Goal: Task Accomplishment & Management: Manage account settings

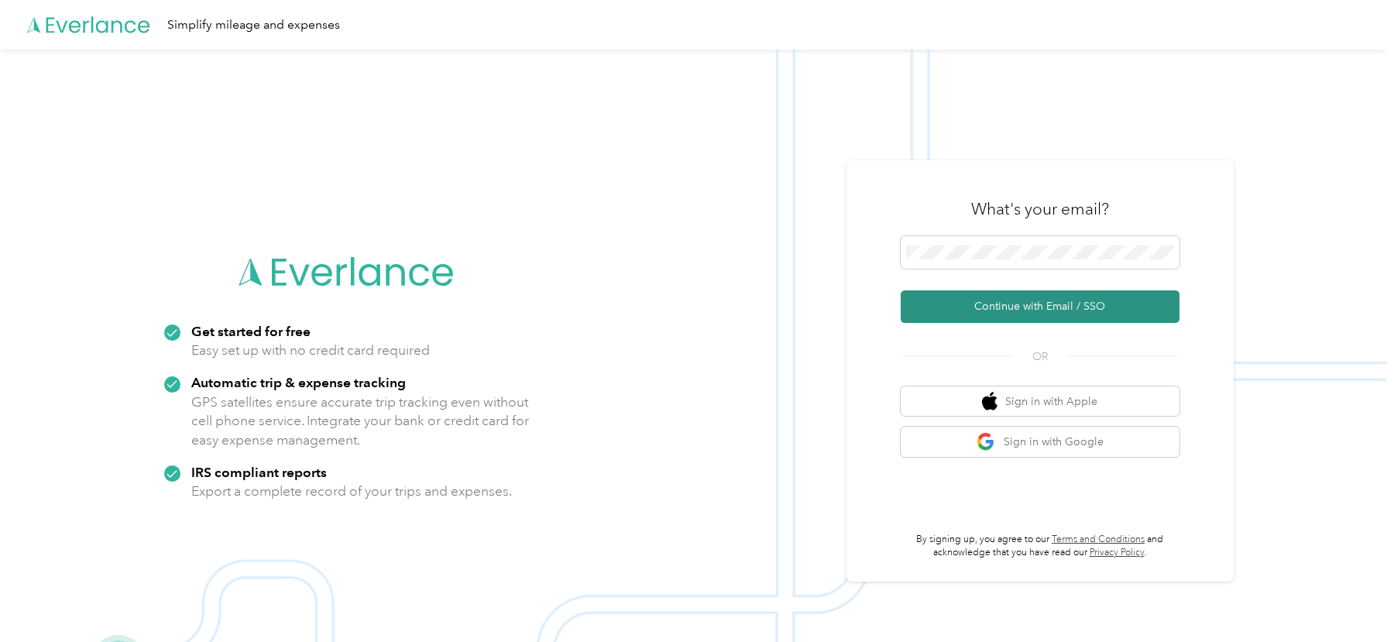
click at [993, 318] on button "Continue with Email / SSO" at bounding box center [1040, 306] width 279 height 33
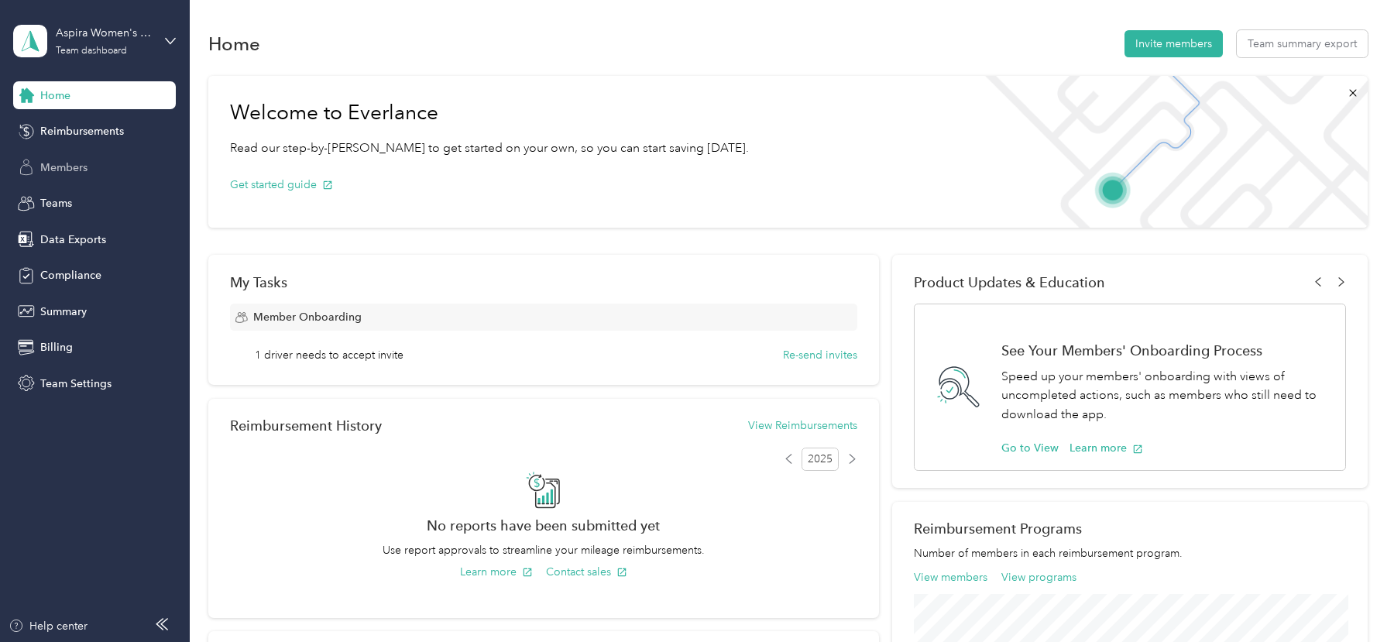
click at [112, 170] on div "Members" at bounding box center [94, 167] width 163 height 28
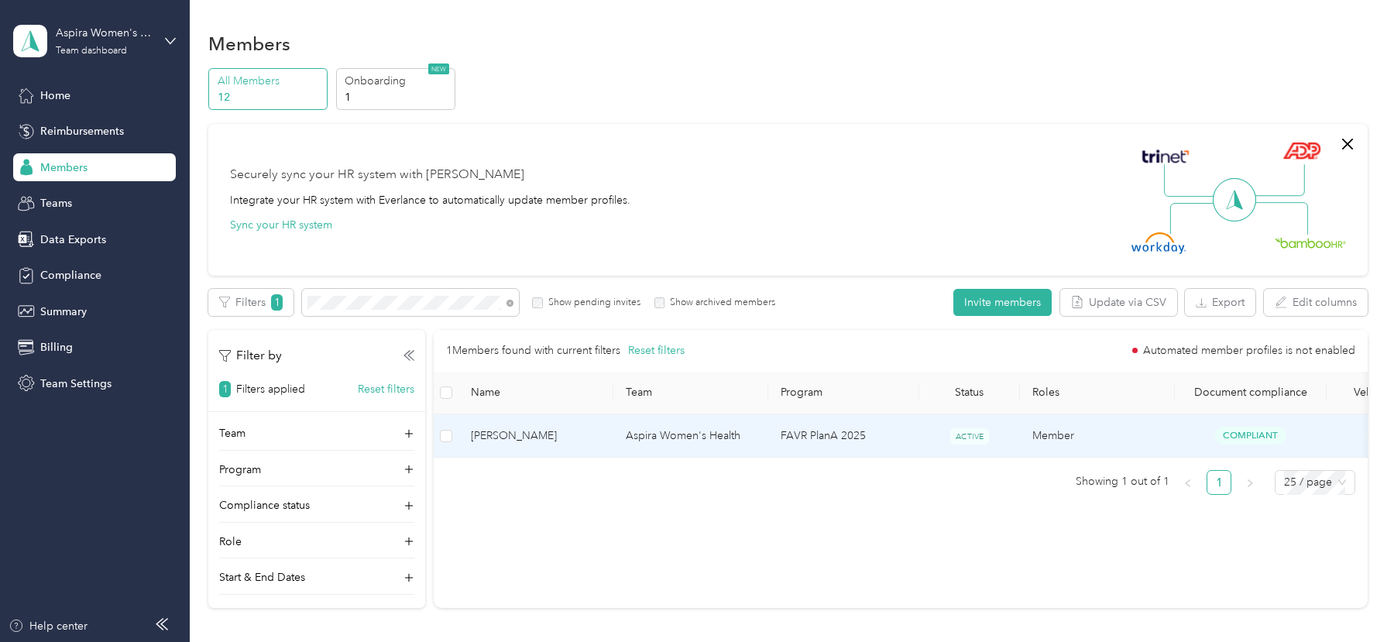
click at [734, 417] on td "Aspira Women's Health" at bounding box center [690, 435] width 155 height 43
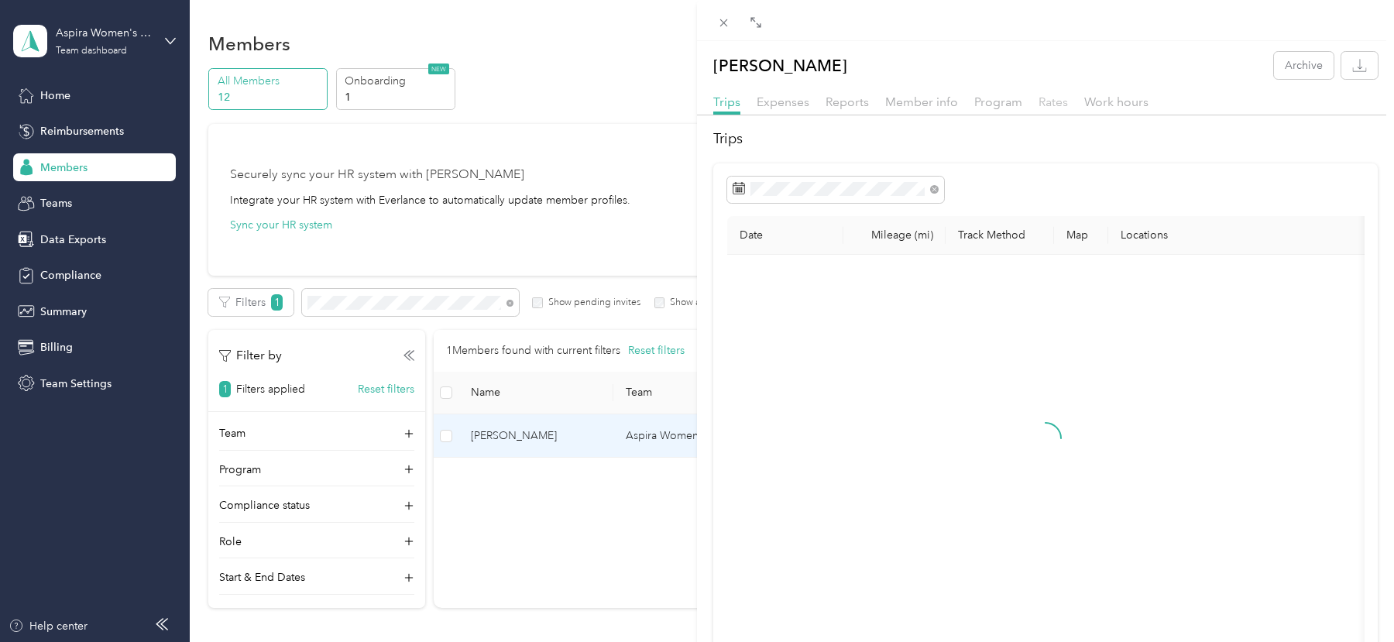
click at [1046, 101] on span "Rates" at bounding box center [1052, 101] width 29 height 15
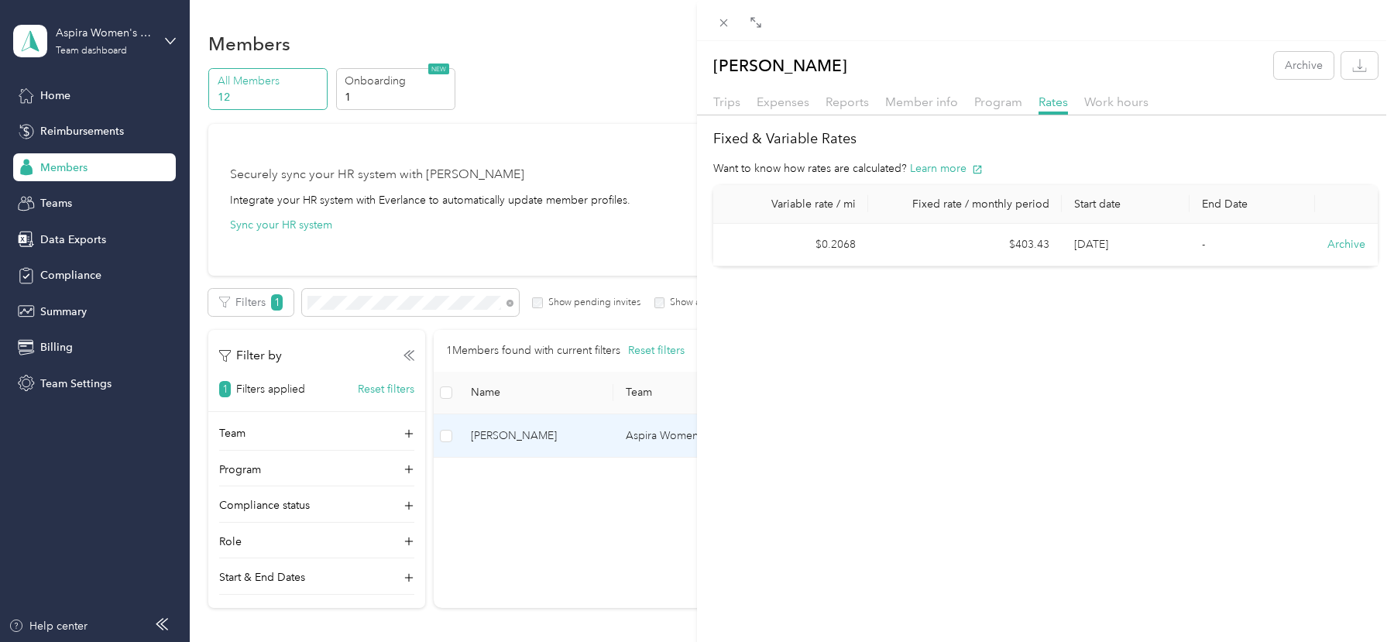
click at [941, 118] on div at bounding box center [1045, 119] width 697 height 9
click at [918, 101] on span "Member info" at bounding box center [921, 101] width 73 height 15
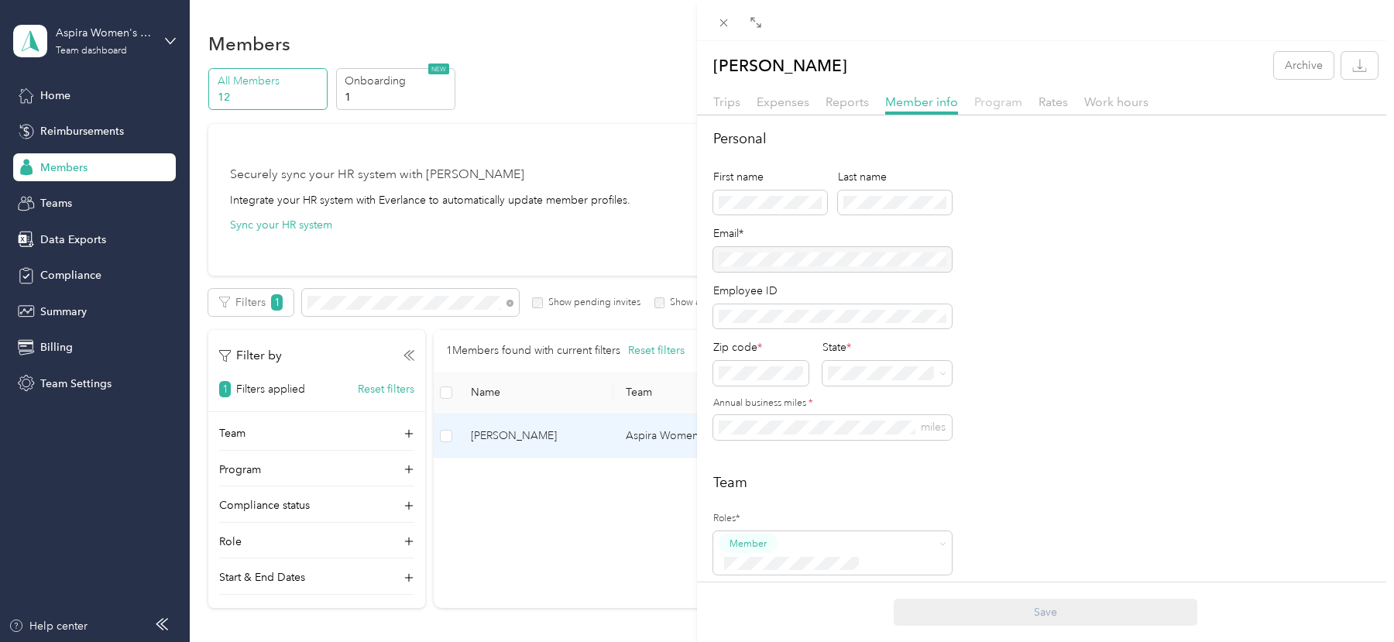
click at [1000, 97] on span "Program" at bounding box center [998, 101] width 48 height 15
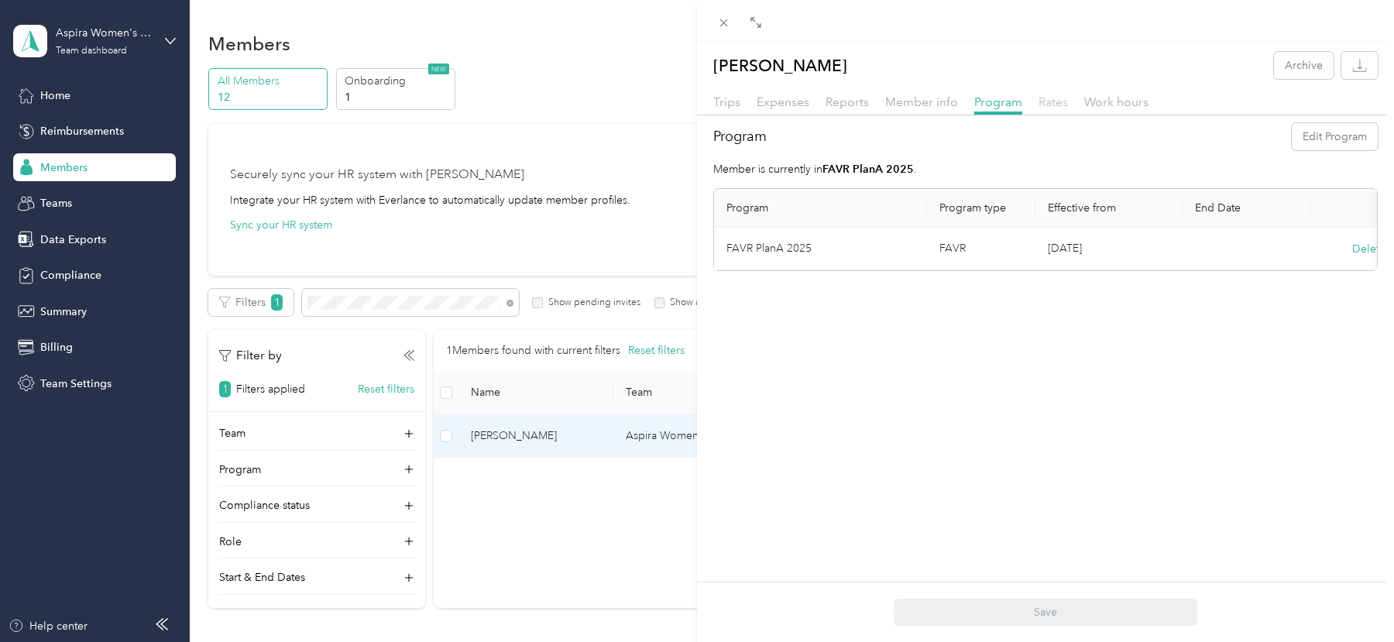
click at [1042, 108] on span "Rates" at bounding box center [1052, 101] width 29 height 15
